Goal: Check status

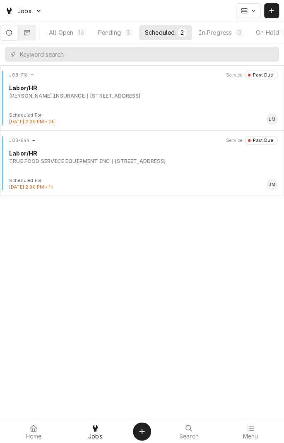
click at [73, 33] on div "All Open" at bounding box center [61, 32] width 24 height 9
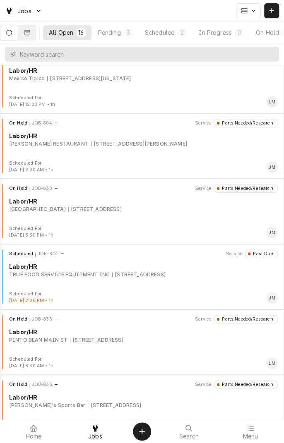
scroll to position [173, 0]
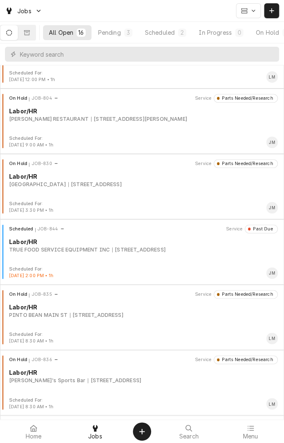
click at [96, 191] on div "On Hold JOB-830 Service Parts Needed/Research Labor/[GEOGRAPHIC_DATA]-VICTORIA …" at bounding box center [141, 179] width 277 height 41
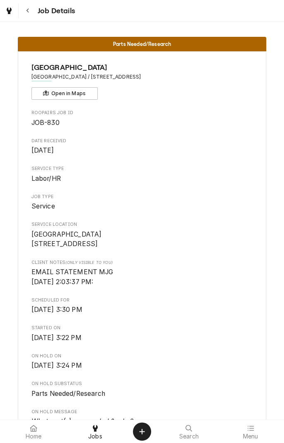
click at [34, 15] on button "Navigate back" at bounding box center [27, 10] width 15 height 15
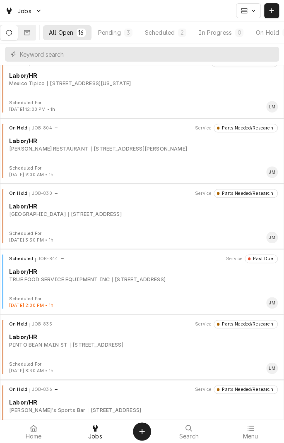
scroll to position [143, 0]
